Goal: Task Accomplishment & Management: Use online tool/utility

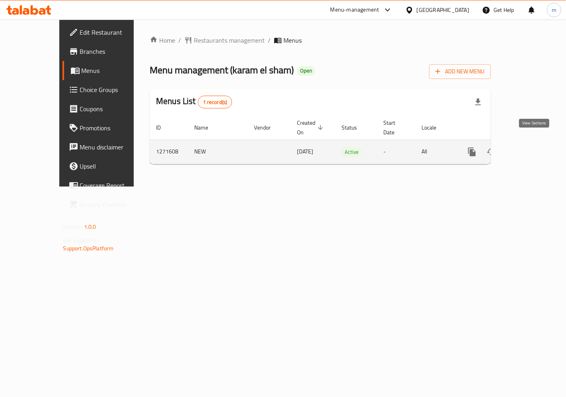
click at [530, 147] on icon "enhanced table" at bounding box center [530, 152] width 10 height 10
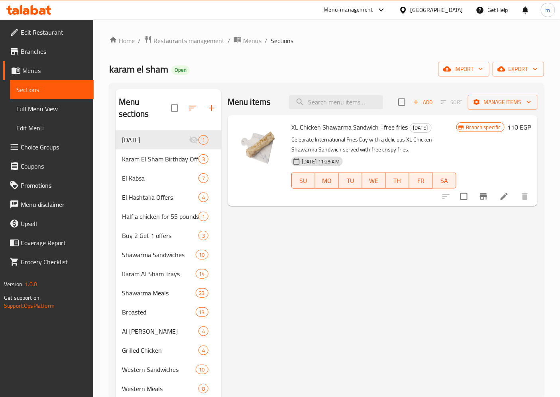
click at [48, 145] on span "Choice Groups" at bounding box center [54, 147] width 67 height 10
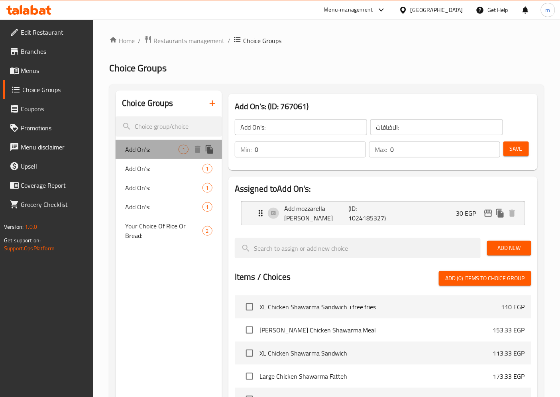
click at [170, 145] on span "Add On's:" at bounding box center [151, 150] width 53 height 10
click at [143, 146] on span "Add On's:" at bounding box center [151, 150] width 53 height 10
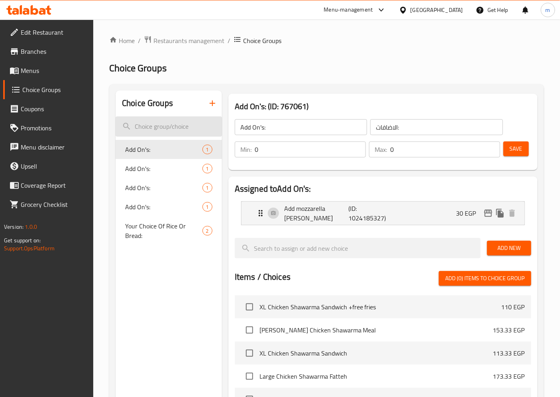
click at [168, 129] on input "search" at bounding box center [169, 126] width 106 height 20
paste input "Add On's"
type input "Add On's"
click at [167, 176] on div "Add On's: 1" at bounding box center [169, 168] width 106 height 19
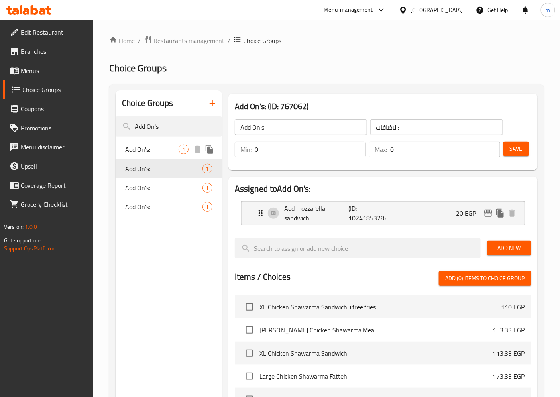
click at [150, 149] on span "Add On's:" at bounding box center [151, 150] width 53 height 10
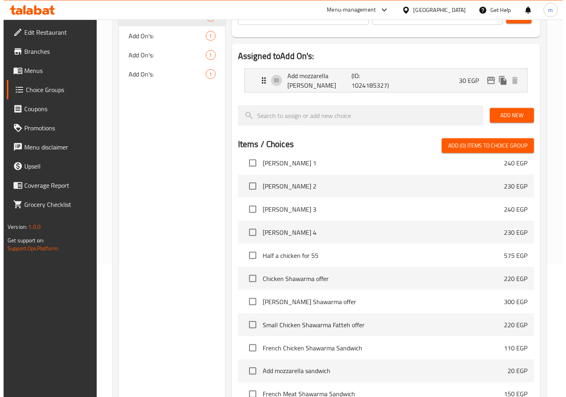
scroll to position [221, 0]
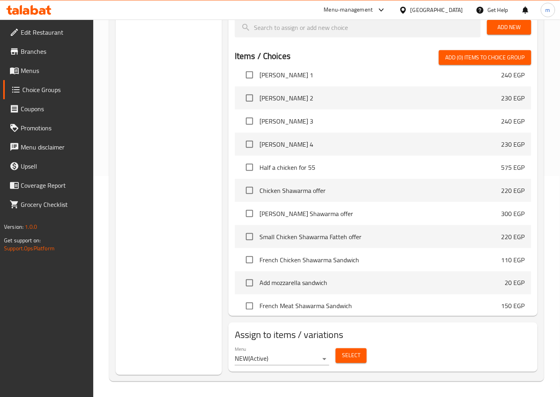
click at [361, 357] on button "Select" at bounding box center [350, 355] width 31 height 15
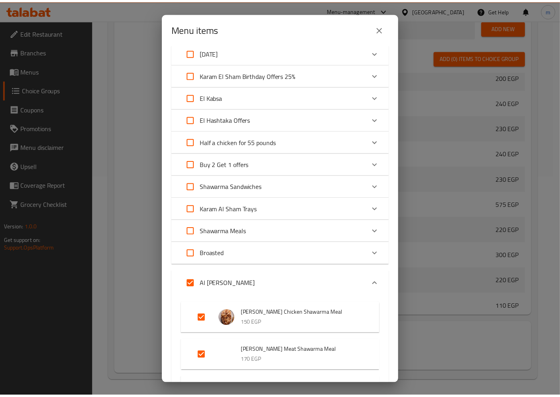
scroll to position [0, 0]
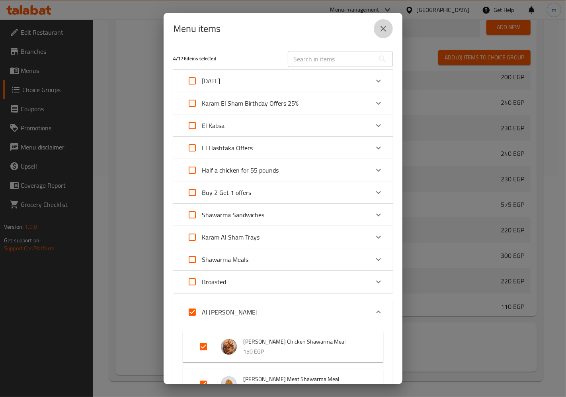
click at [377, 30] on button "close" at bounding box center [383, 28] width 19 height 19
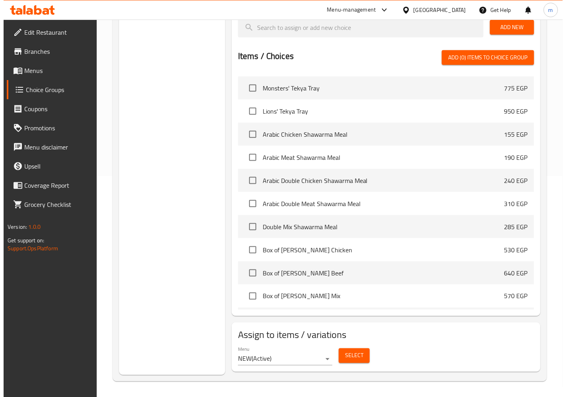
scroll to position [960, 0]
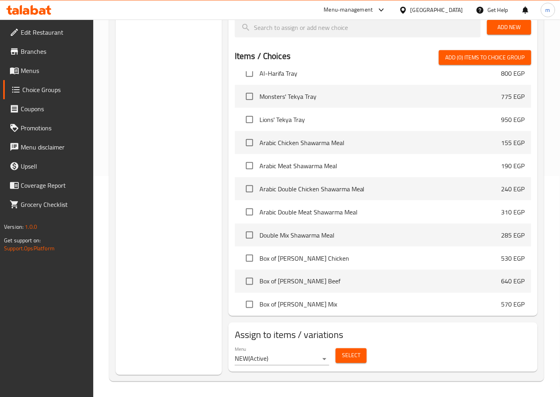
click at [355, 355] on span "Select" at bounding box center [351, 356] width 18 height 10
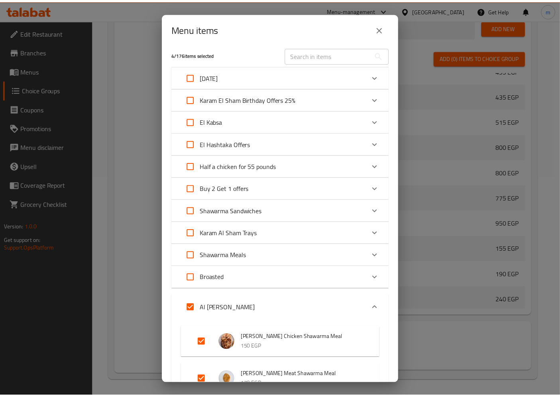
scroll to position [0, 0]
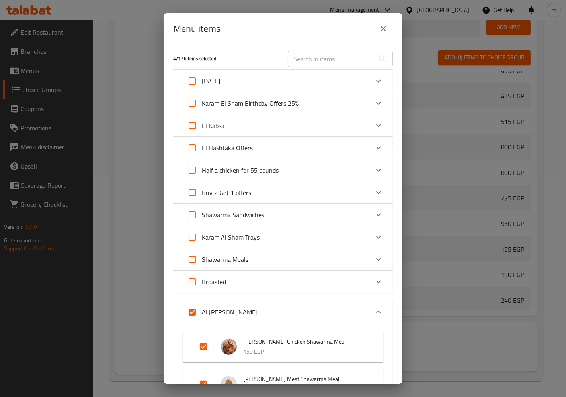
click at [382, 31] on icon "close" at bounding box center [384, 29] width 10 height 10
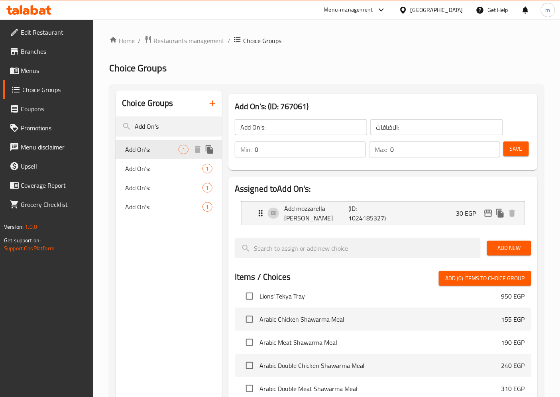
click at [160, 145] on span "Add On's:" at bounding box center [151, 150] width 53 height 10
click at [147, 170] on span "Add On's:" at bounding box center [151, 169] width 53 height 10
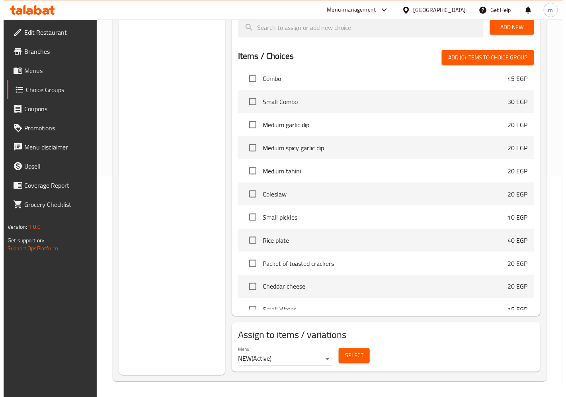
scroll to position [3969, 0]
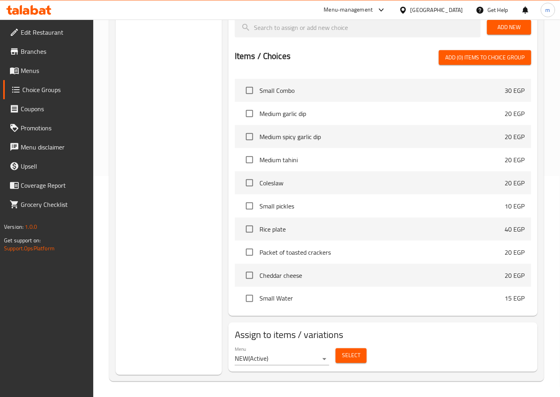
click at [357, 355] on span "Select" at bounding box center [351, 356] width 18 height 10
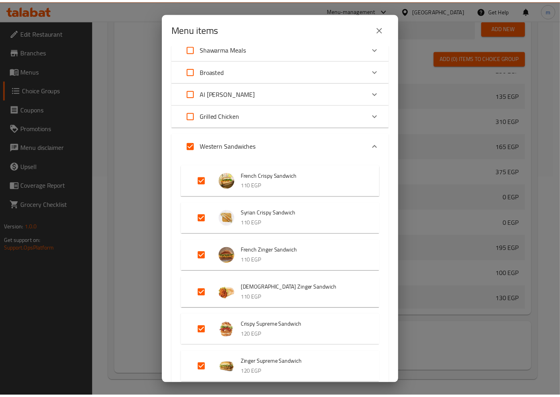
scroll to position [487, 0]
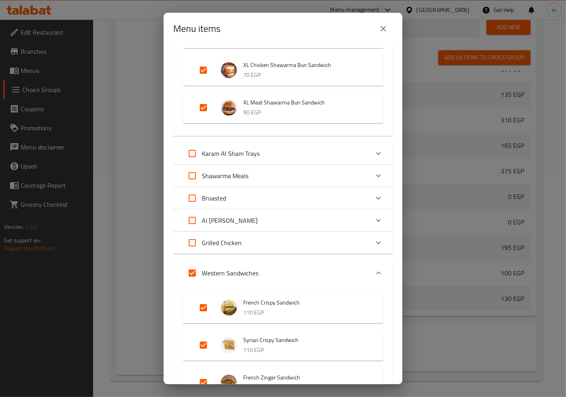
click at [383, 30] on icon "close" at bounding box center [384, 29] width 10 height 10
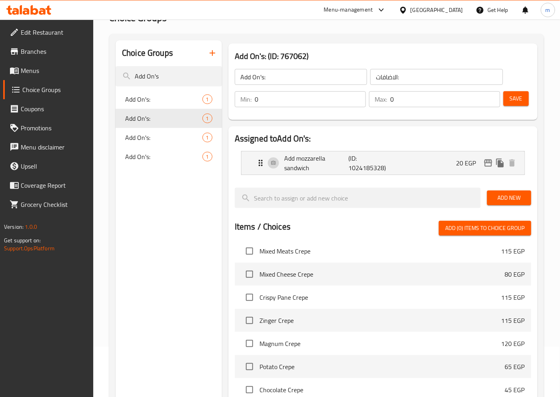
scroll to position [44, 0]
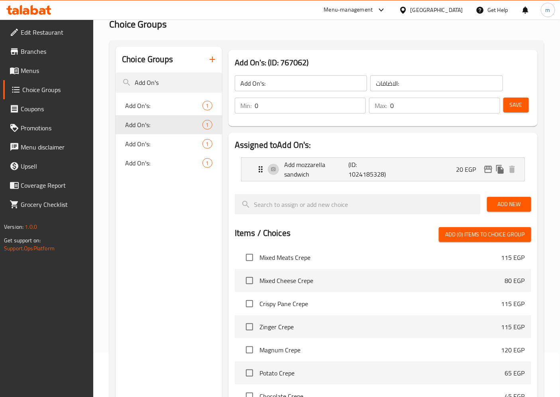
drag, startPoint x: 4, startPoint y: 54, endPoint x: 210, endPoint y: 296, distance: 317.3
click at [210, 296] on div "Choice Groups Add On's Add On's: 1 Add On's: 1 Add On's: 1 Add On's: 1" at bounding box center [169, 299] width 106 height 505
click at [149, 141] on span "Add On's:" at bounding box center [151, 144] width 53 height 10
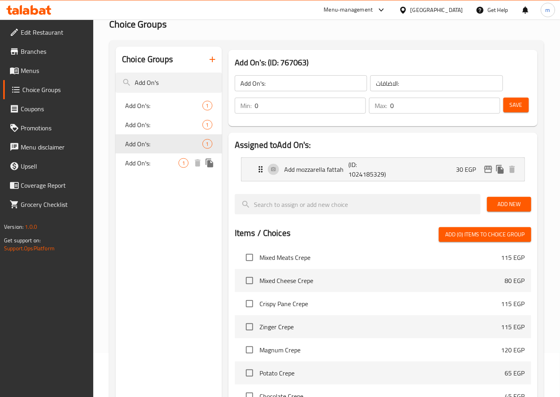
click at [144, 158] on span "Add On's:" at bounding box center [151, 163] width 53 height 10
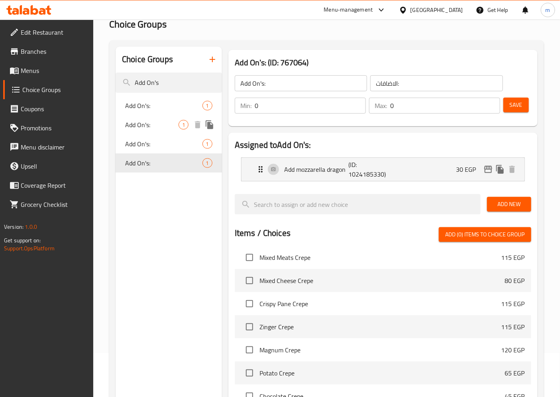
click at [151, 124] on span "Add On's:" at bounding box center [151, 125] width 53 height 10
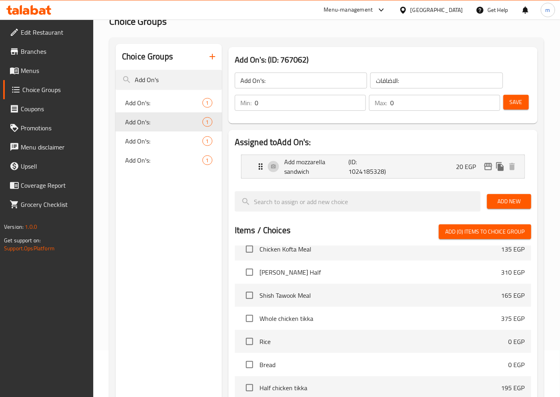
scroll to position [0, 0]
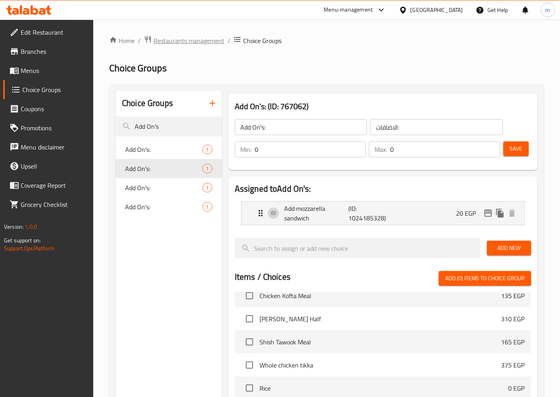
click at [193, 36] on span "Restaurants management" at bounding box center [188, 41] width 71 height 10
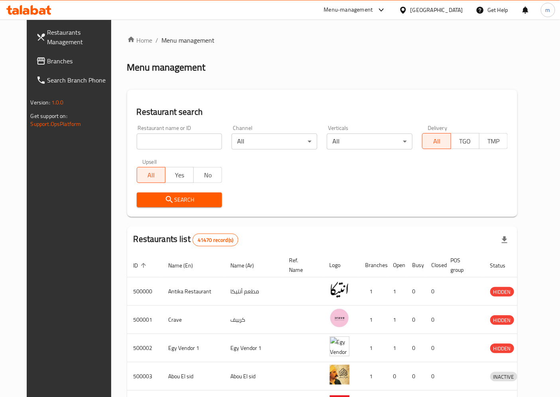
drag, startPoint x: 456, startPoint y: 8, endPoint x: 458, endPoint y: 14, distance: 6.2
click at [456, 8] on div "[GEOGRAPHIC_DATA]" at bounding box center [436, 10] width 53 height 9
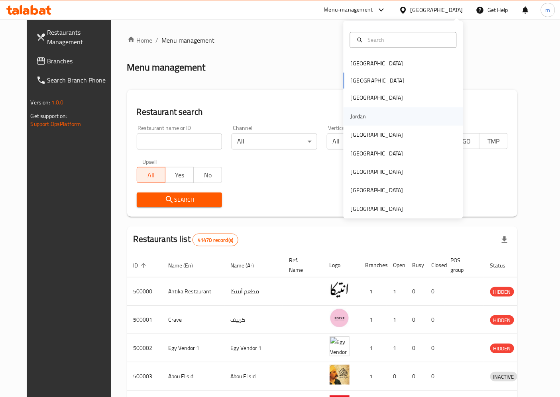
click at [360, 114] on div "Jordan" at bounding box center [358, 116] width 28 height 18
